Goal: Navigation & Orientation: Find specific page/section

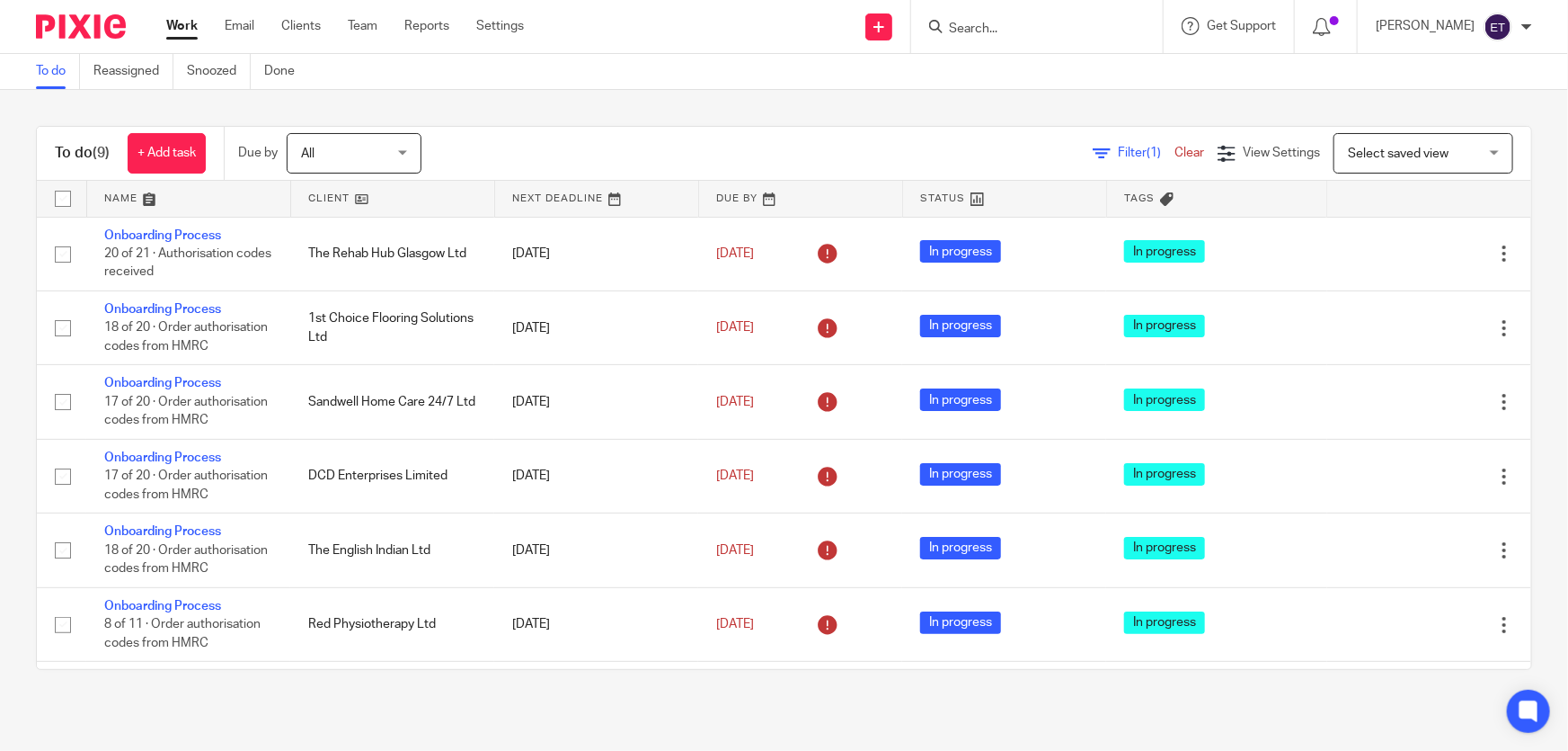
click at [103, 24] on img at bounding box center [81, 26] width 90 height 24
click at [356, 34] on link "Team" at bounding box center [362, 25] width 29 height 18
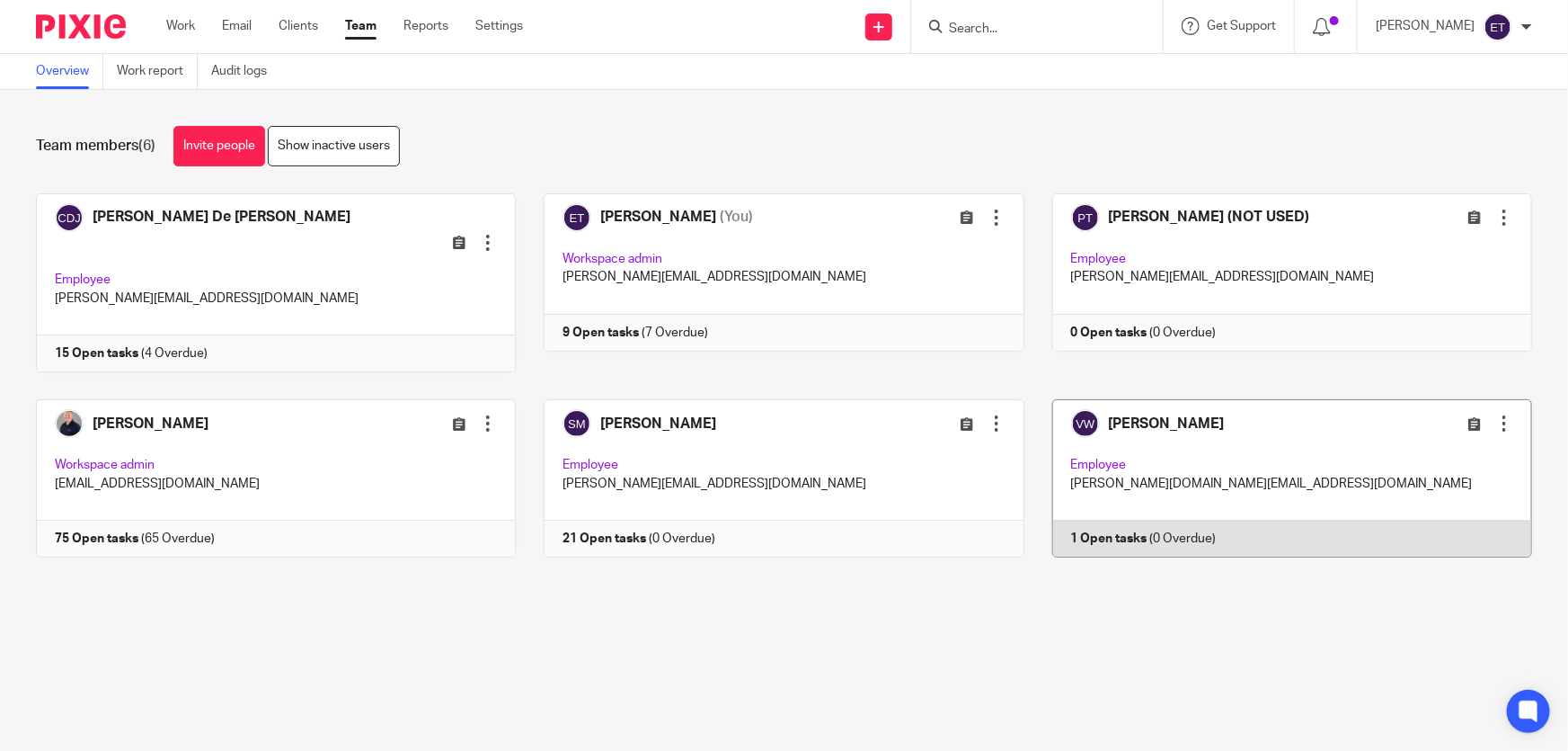
click at [1116, 410] on link at bounding box center [1278, 479] width 508 height 159
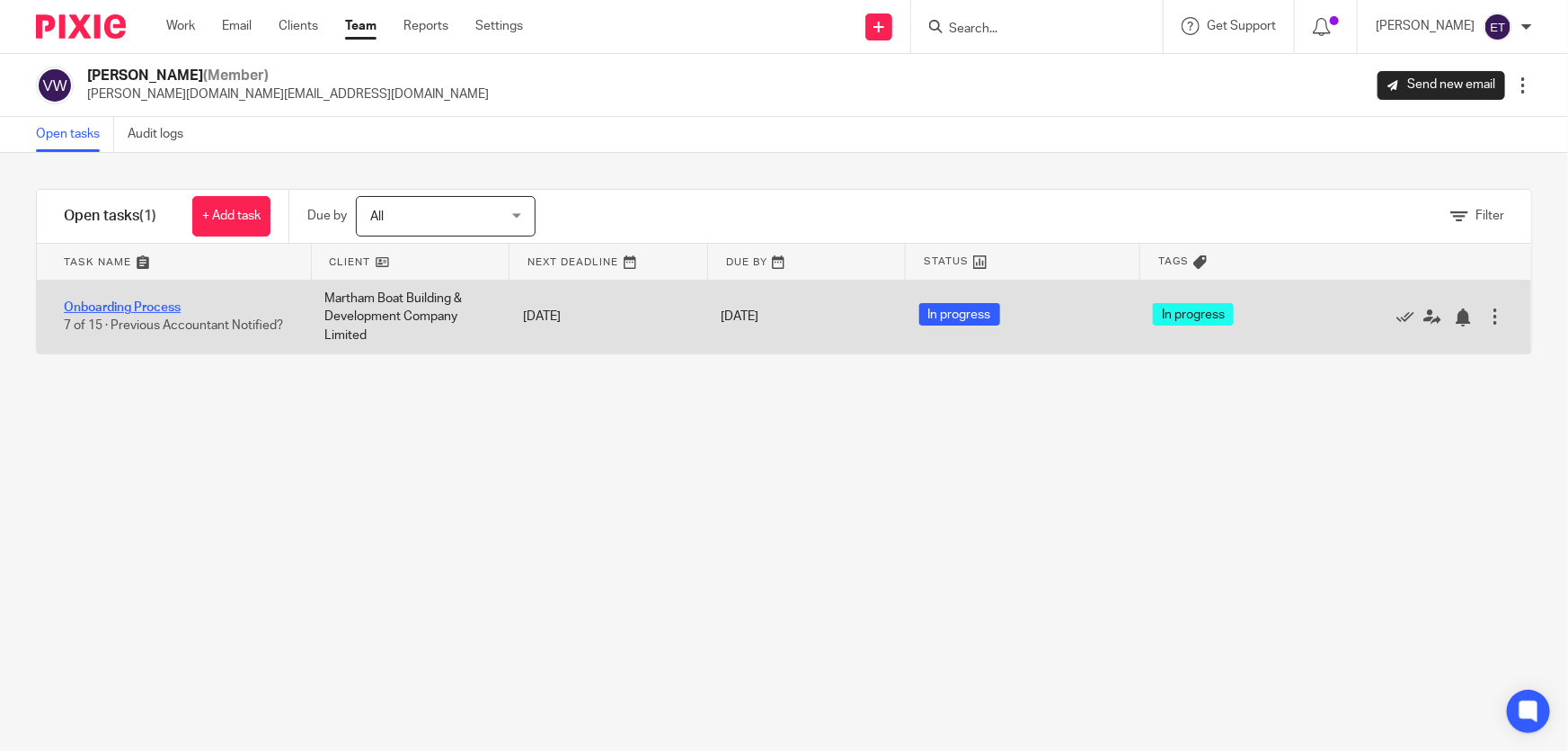
click at [93, 303] on link "Onboarding Process" at bounding box center [121, 307] width 116 height 13
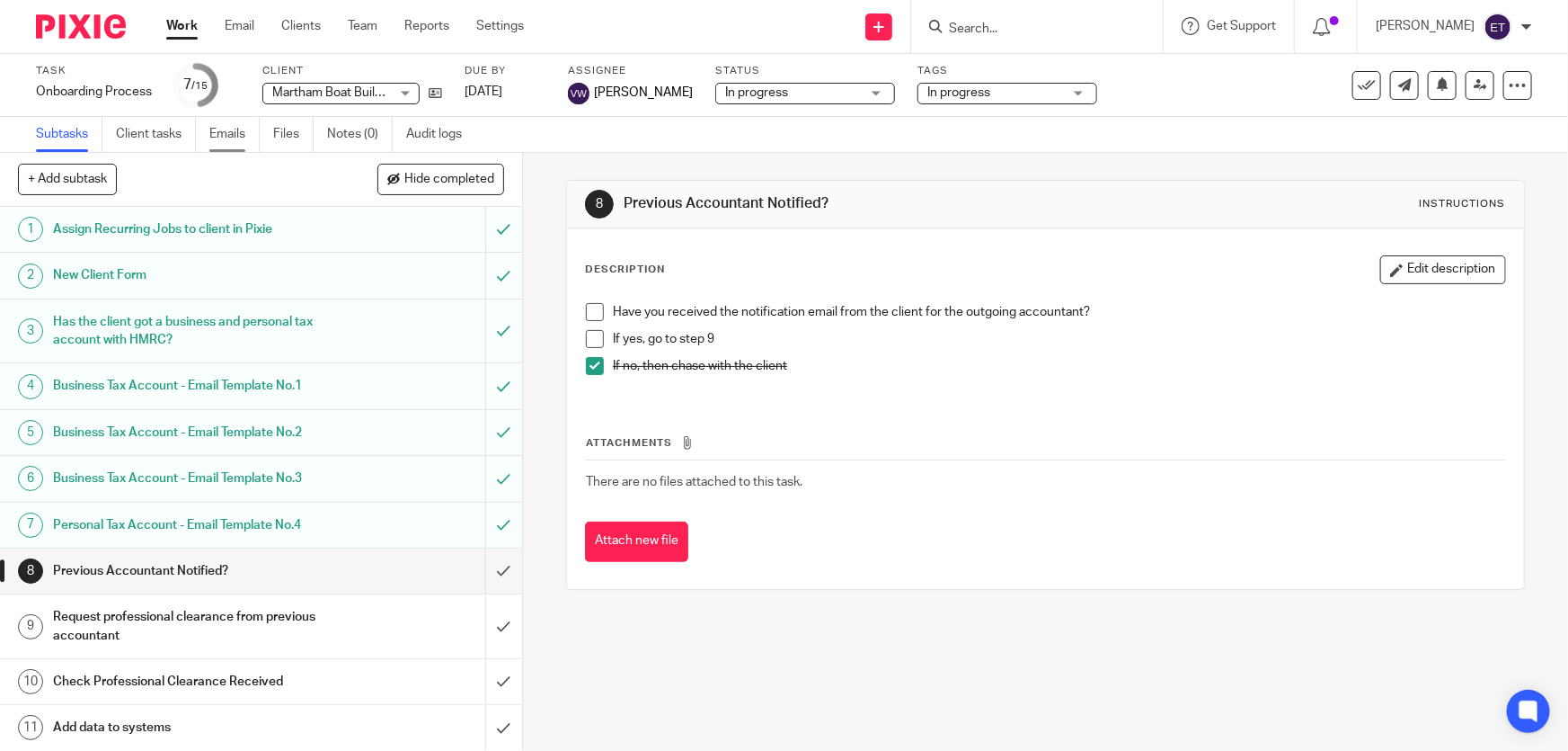
click at [211, 139] on link "Emails" at bounding box center [234, 134] width 50 height 35
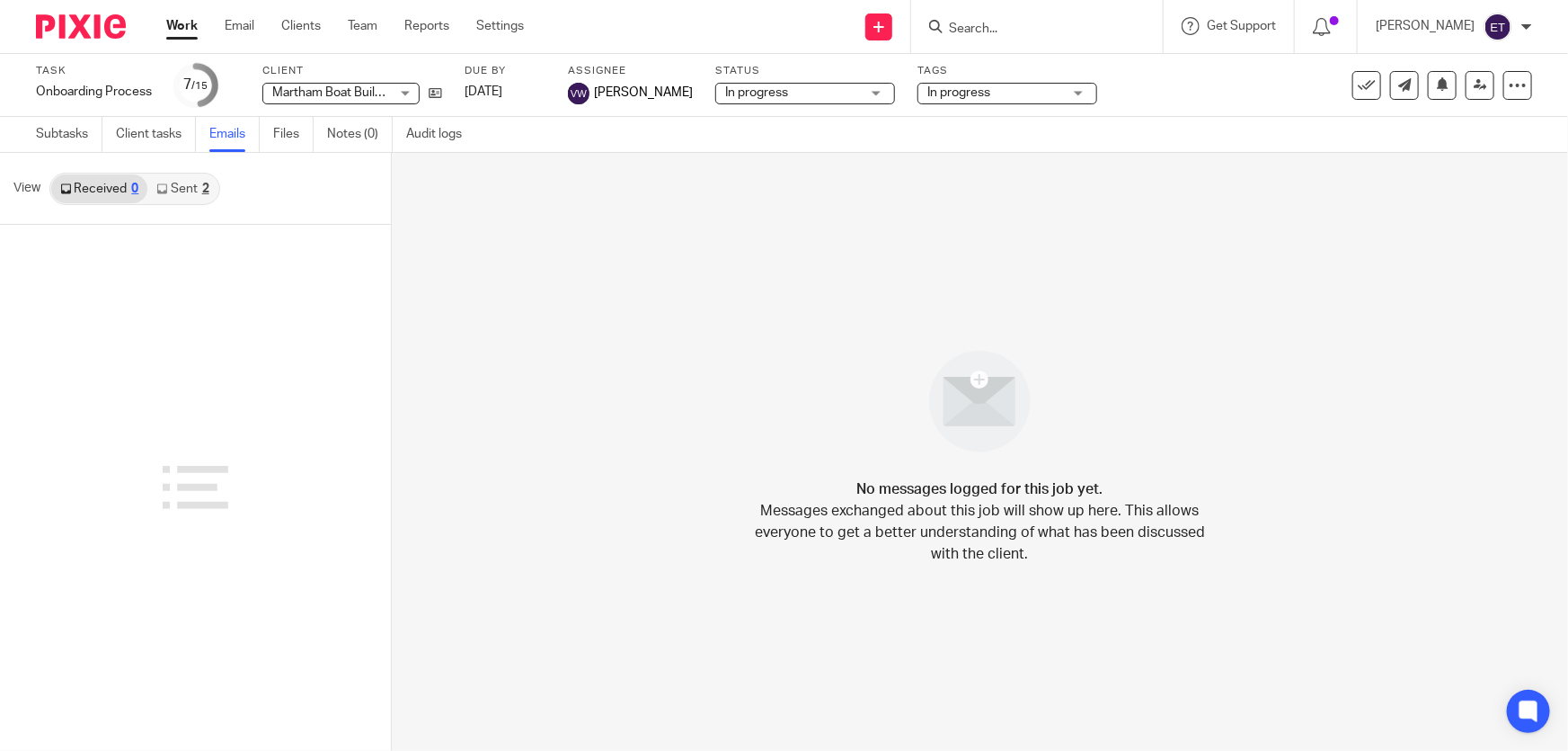
click at [180, 180] on link "Sent 2" at bounding box center [183, 188] width 70 height 28
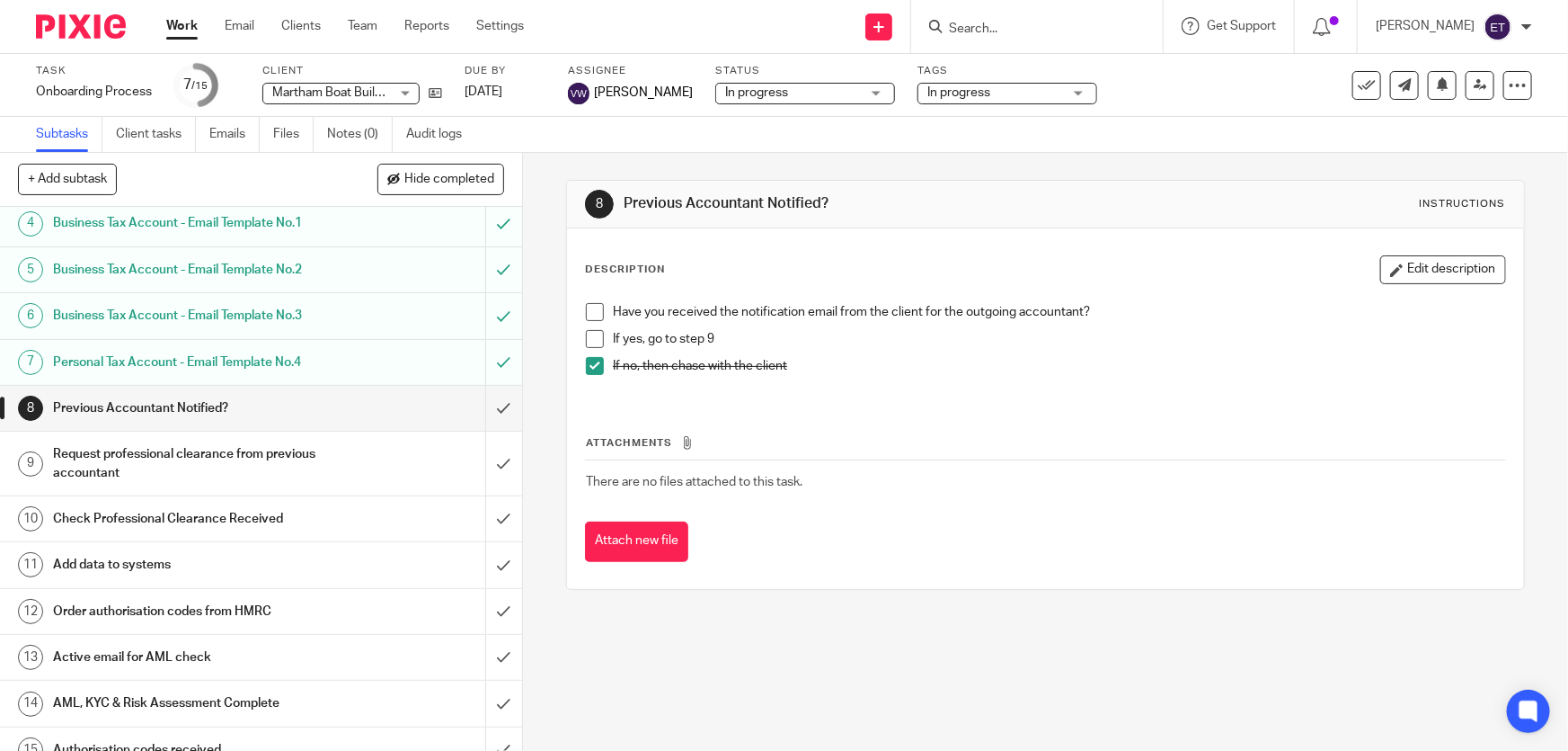
scroll to position [183, 0]
